Goal: Task Accomplishment & Management: Manage account settings

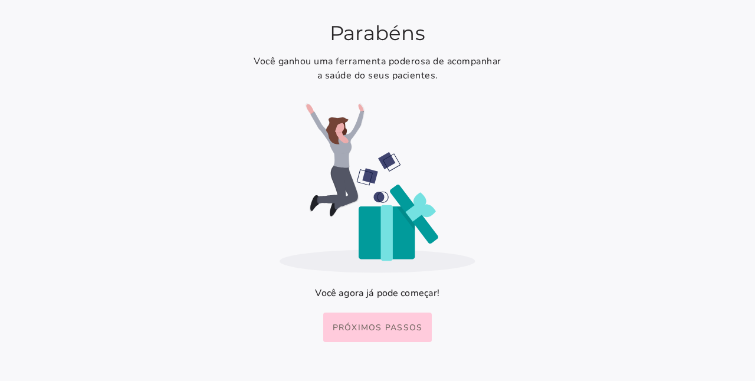
click at [383, 336] on button "Próximos passos" at bounding box center [377, 327] width 109 height 29
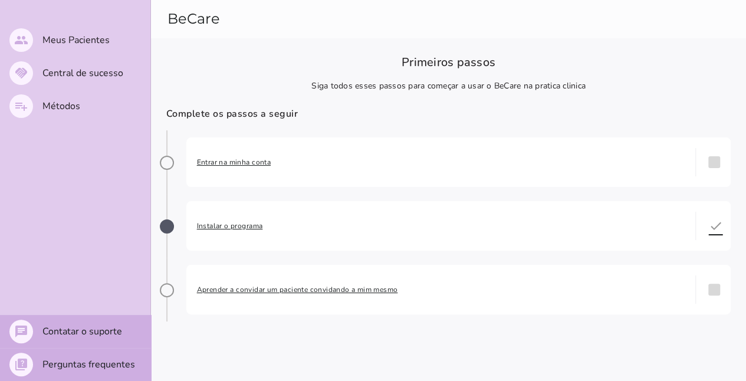
click at [239, 164] on span "Entrar na minha conta" at bounding box center [441, 162] width 488 height 12
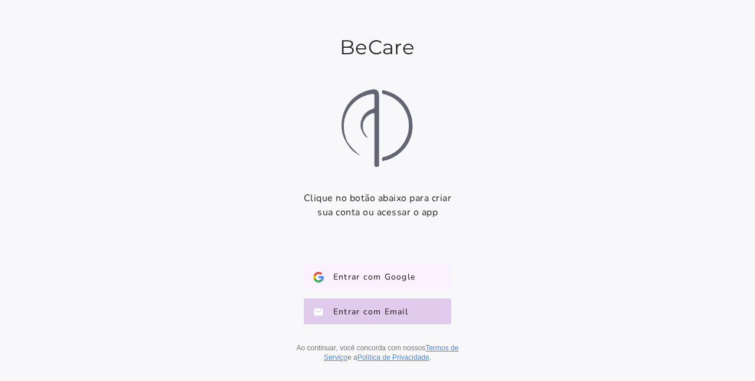
click at [377, 289] on button "Entrar com Google Google" at bounding box center [377, 277] width 147 height 26
